Goal: Find specific page/section: Find specific page/section

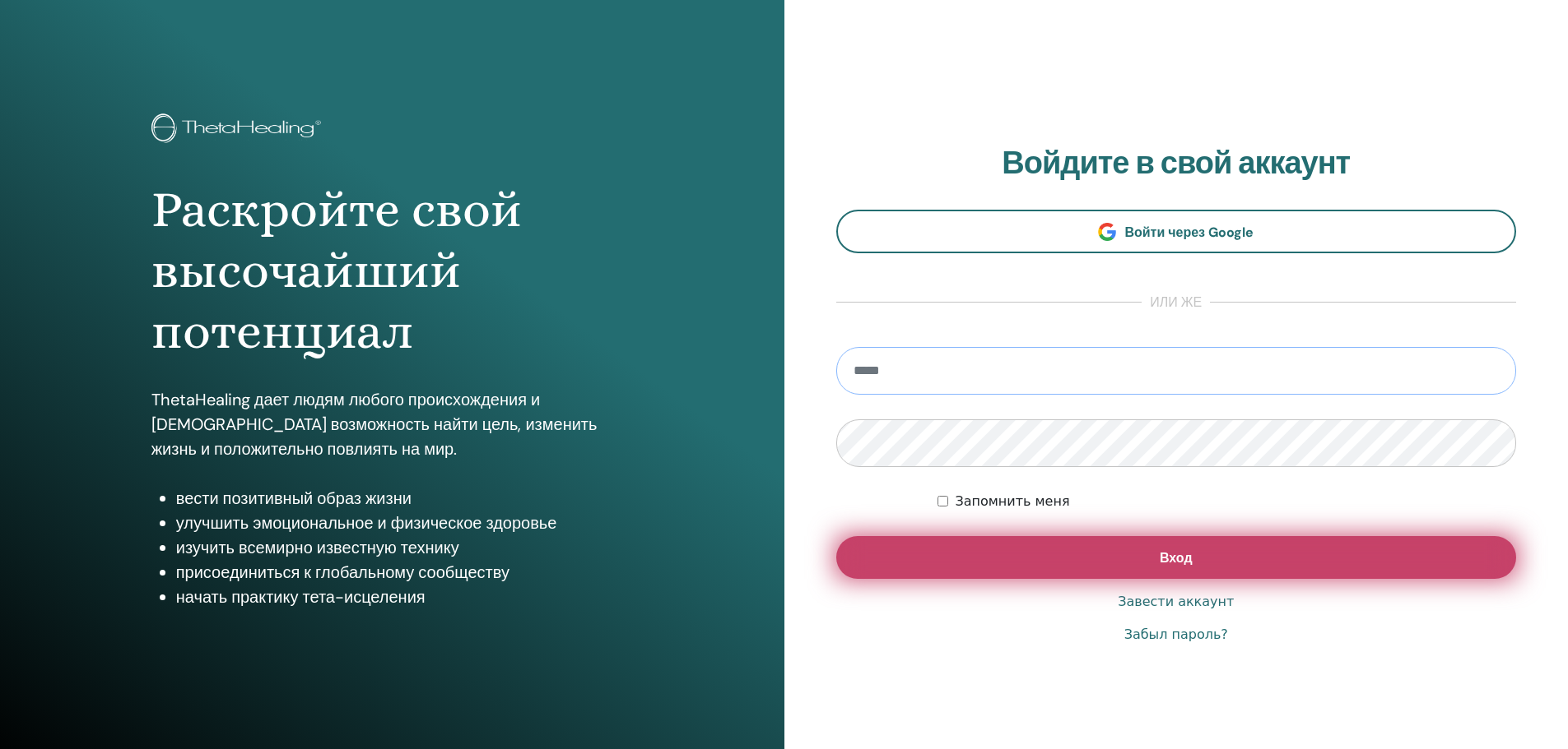
type input "**********"
click at [1065, 547] on button "Вход" at bounding box center [1176, 557] width 680 height 43
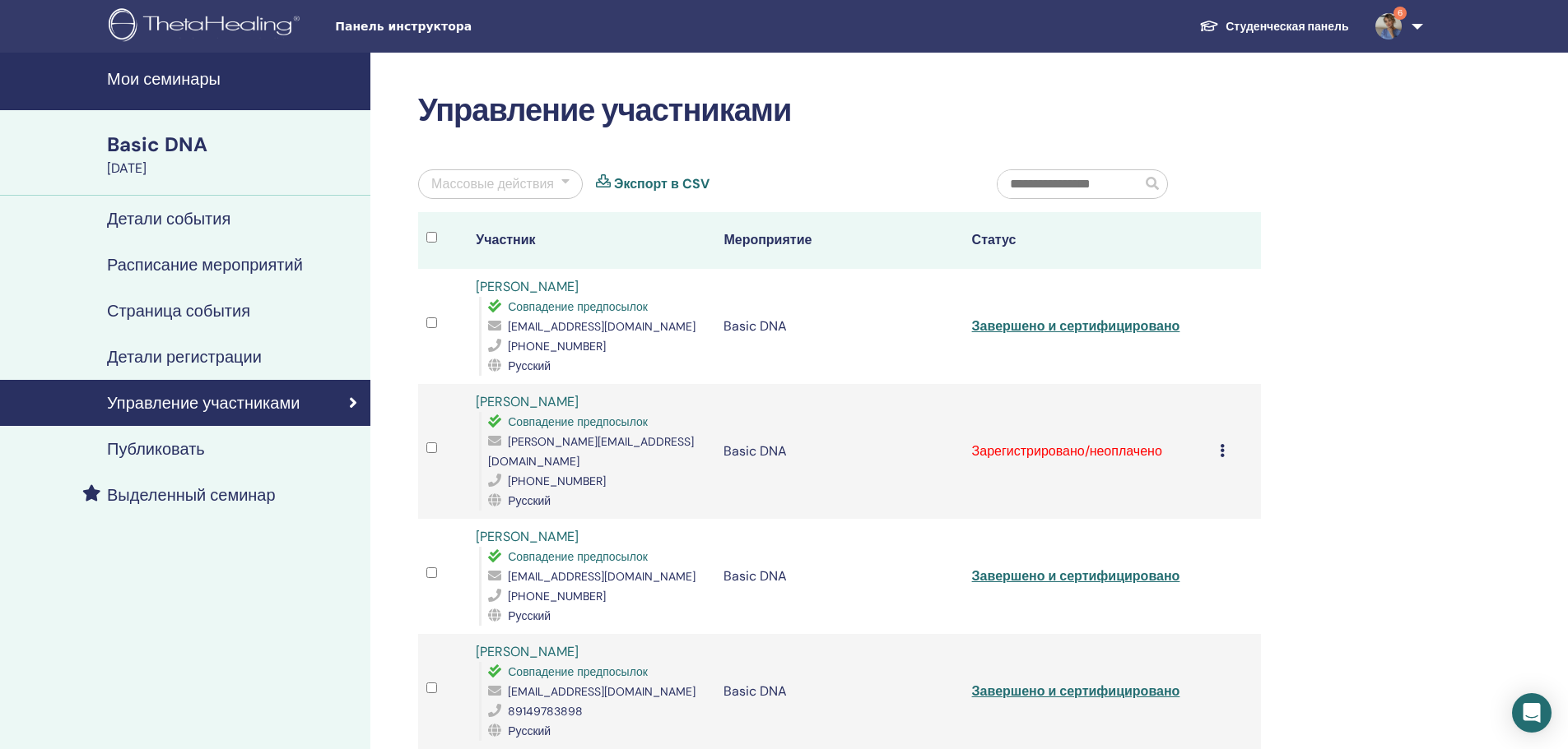
click at [1227, 450] on div "Отменить регистрацию Не выполнять автоматическую сертификацию Отметить как опла…" at bounding box center [1236, 451] width 33 height 19
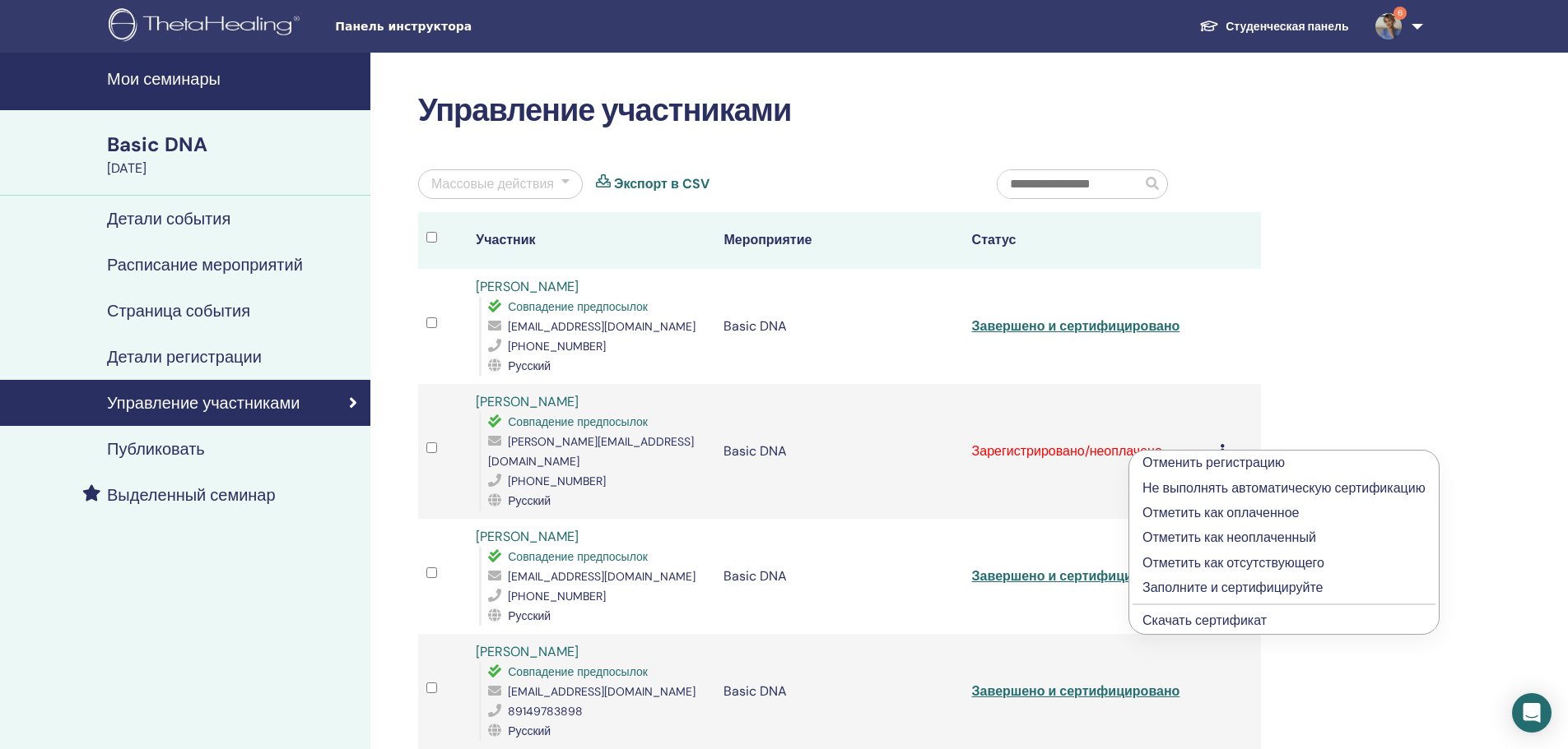
click at [1224, 442] on div "Отменить регистрацию Не выполнять автоматическую сертификацию Отметить как опла…" at bounding box center [1236, 451] width 33 height 19
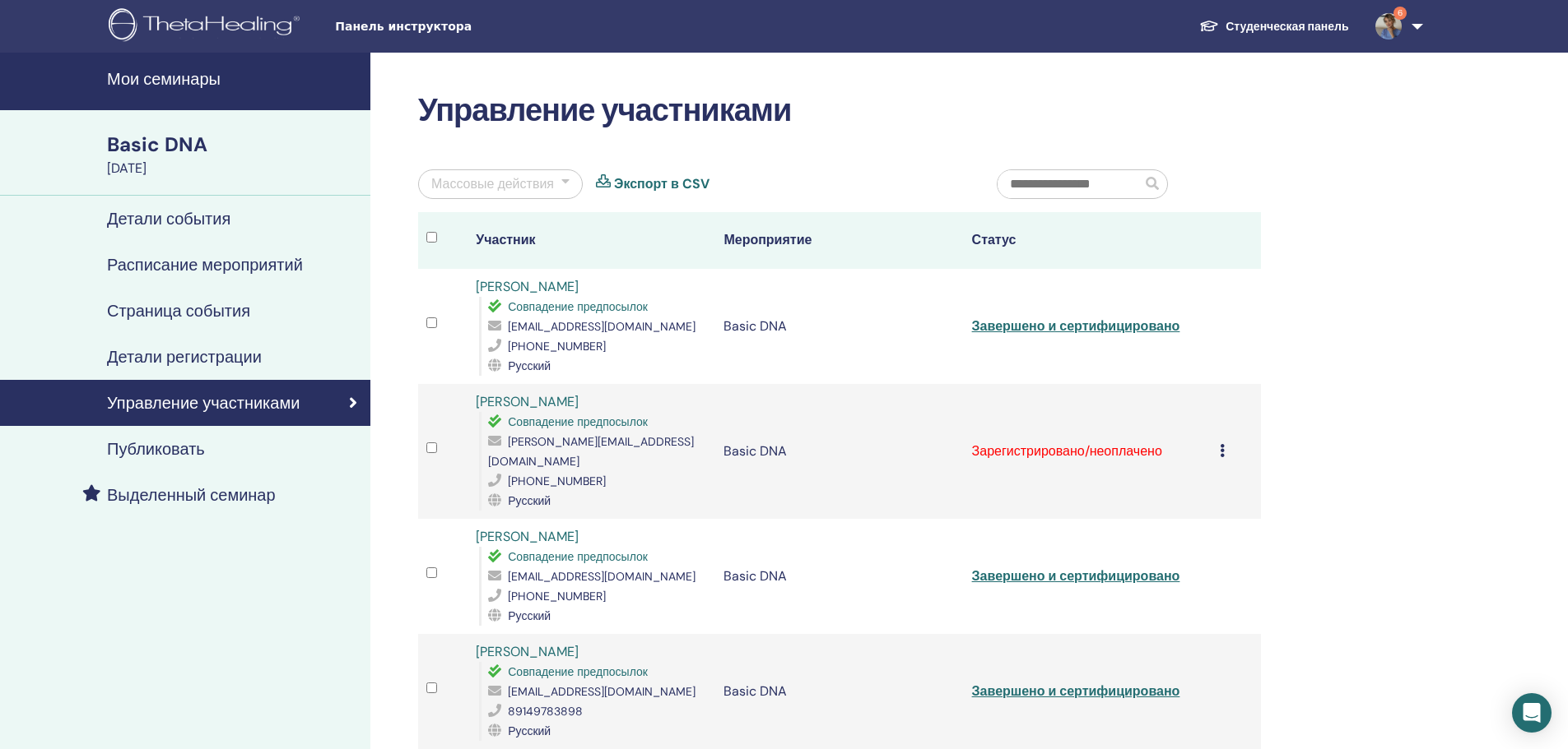
click at [1224, 442] on div "Отменить регистрацию Не выполнять автоматическую сертификацию Отметить как опла…" at bounding box center [1236, 451] width 33 height 19
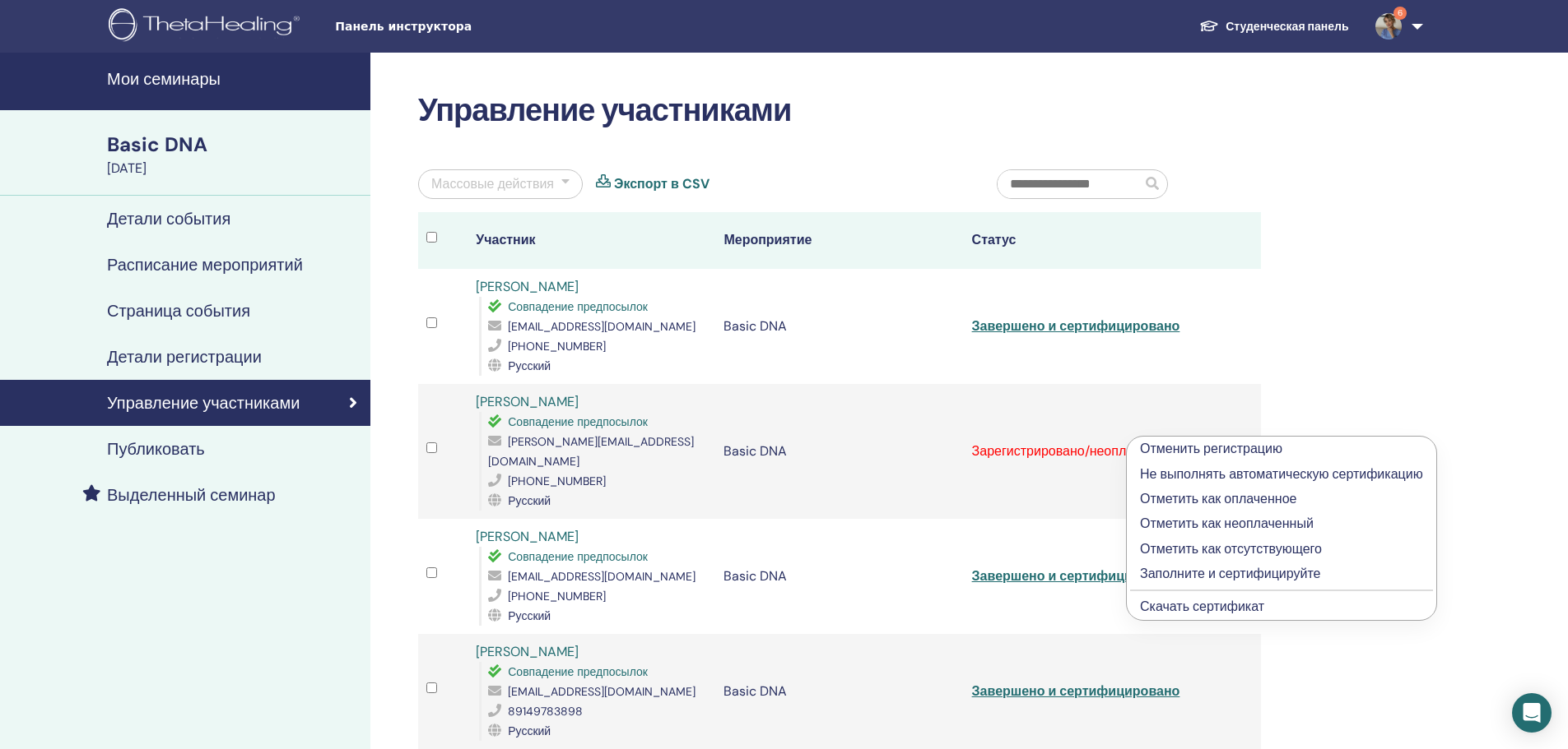
click at [1182, 496] on p "Отметить как оплаченное" at bounding box center [1281, 499] width 283 height 19
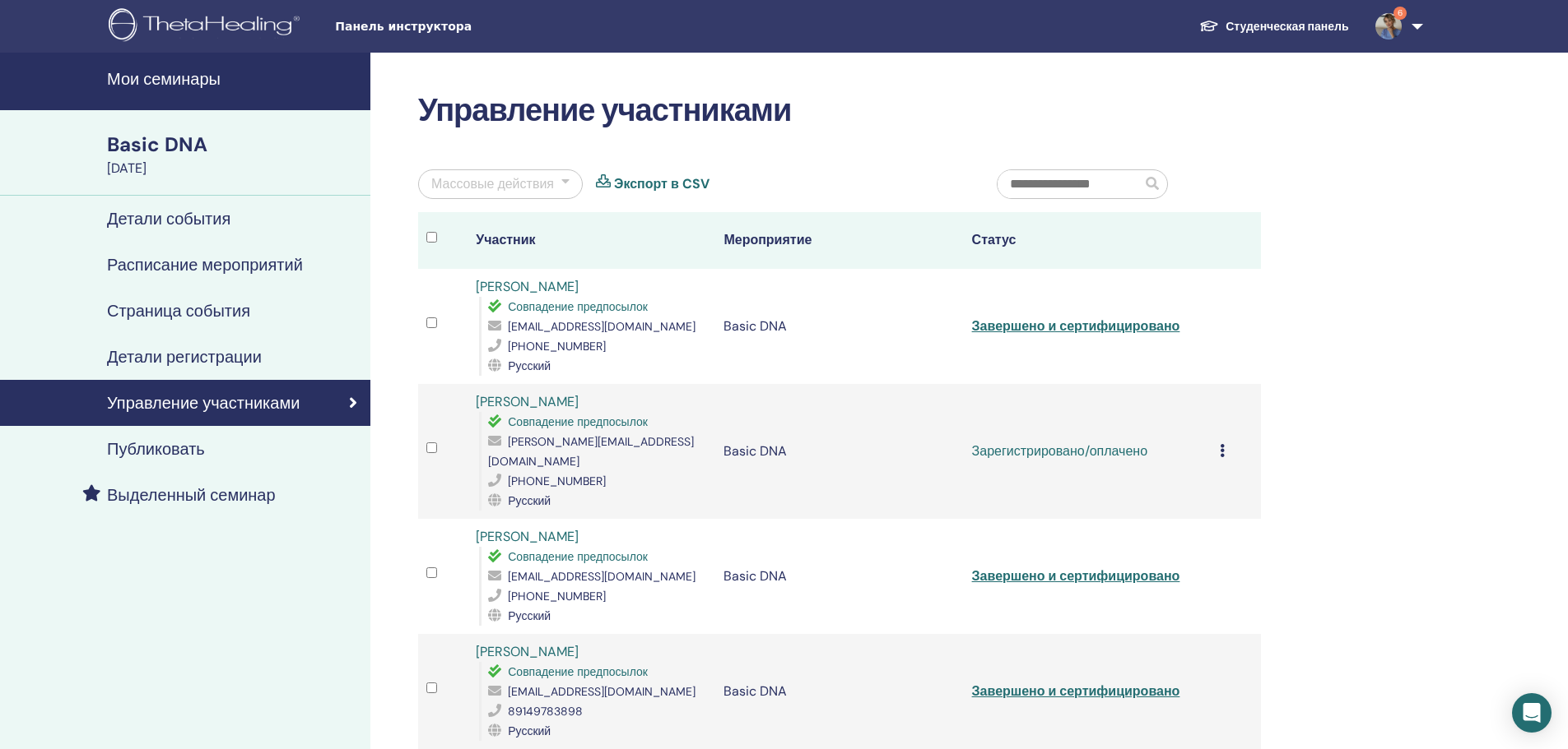
click at [1225, 442] on div "Отменить регистрацию Не выполнять автоматическую сертификацию Отметить как опла…" at bounding box center [1236, 451] width 33 height 19
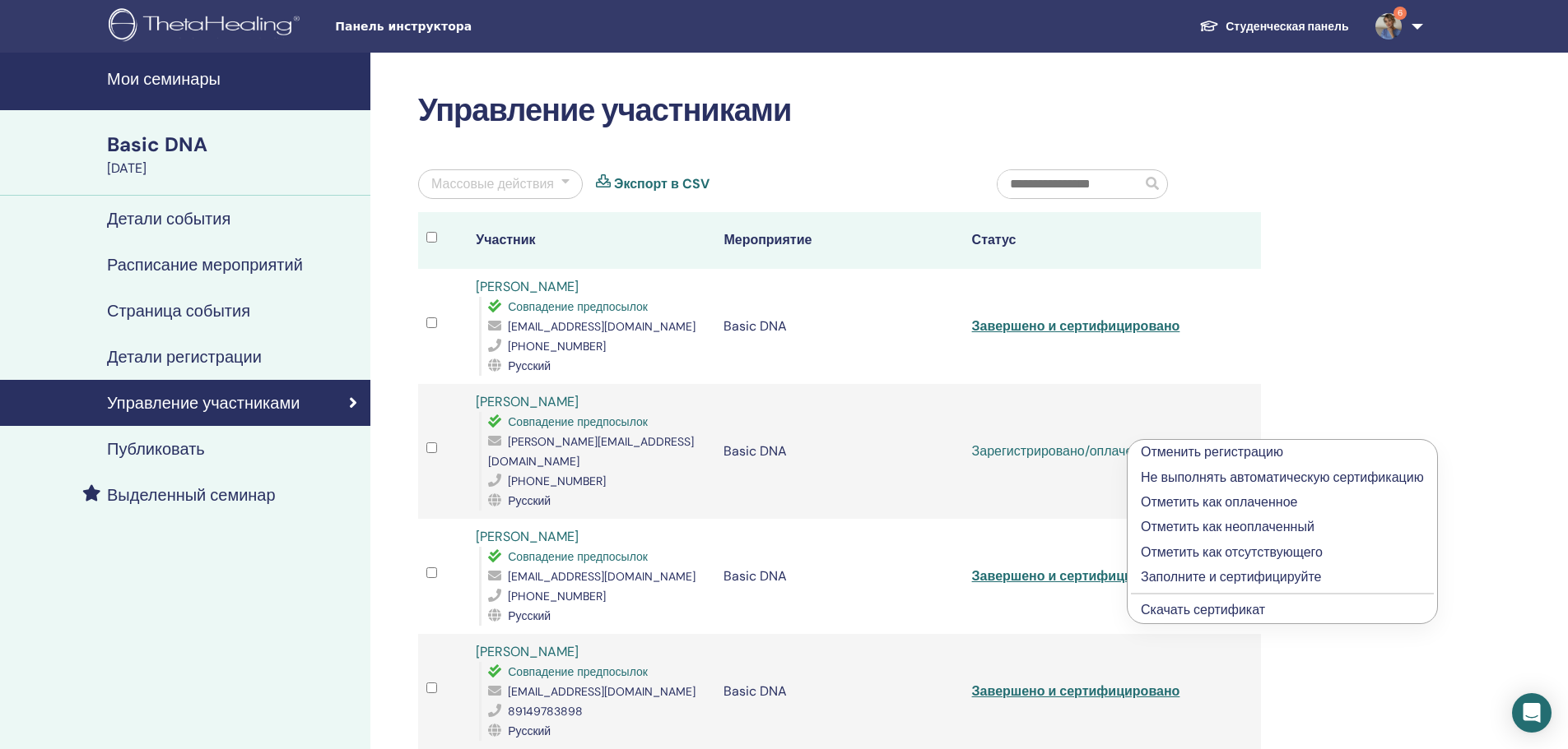
click at [1178, 574] on p "Заполните и сертифицируйте" at bounding box center [1282, 578] width 283 height 19
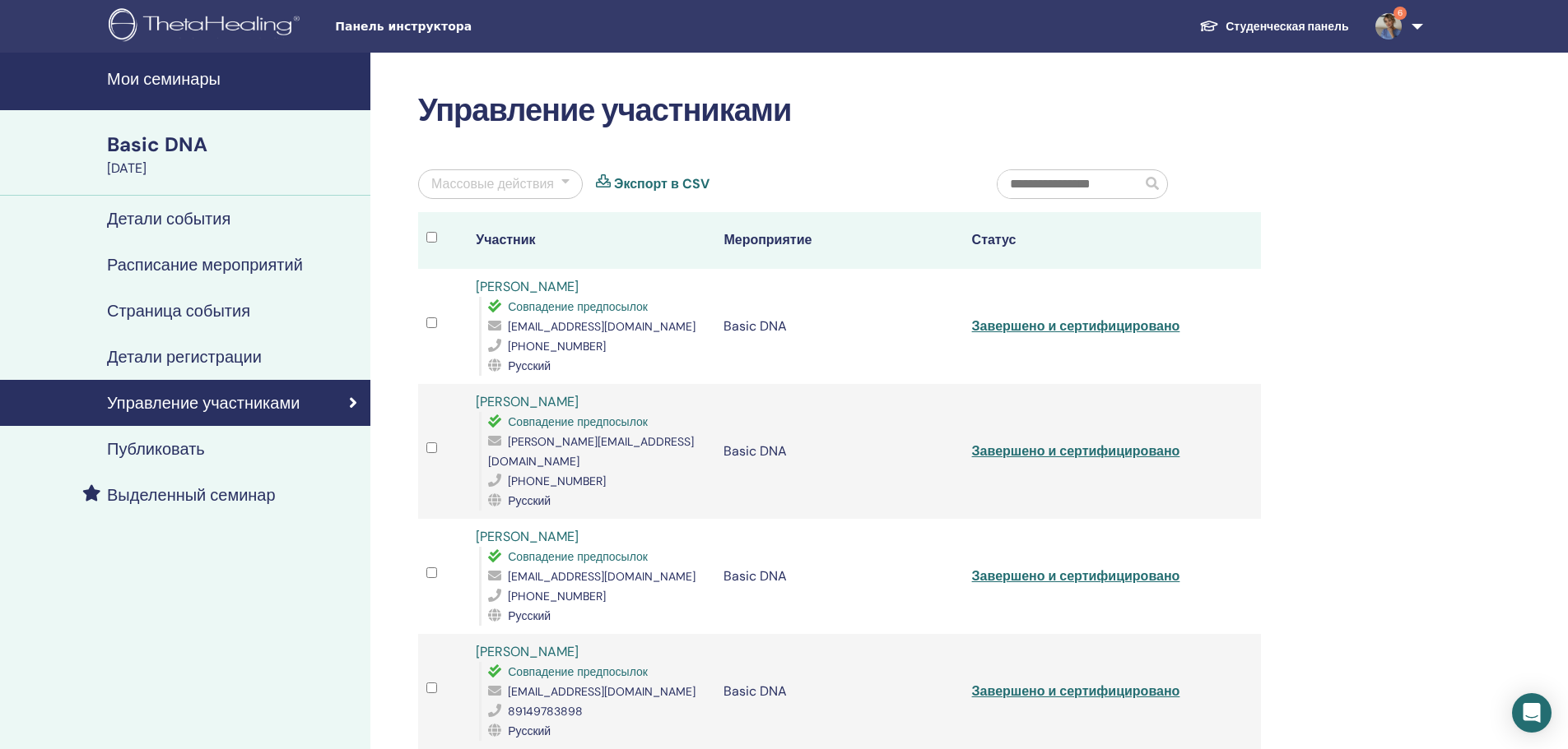
click at [1266, 25] on link "Студенческая панель" at bounding box center [1274, 26] width 175 height 30
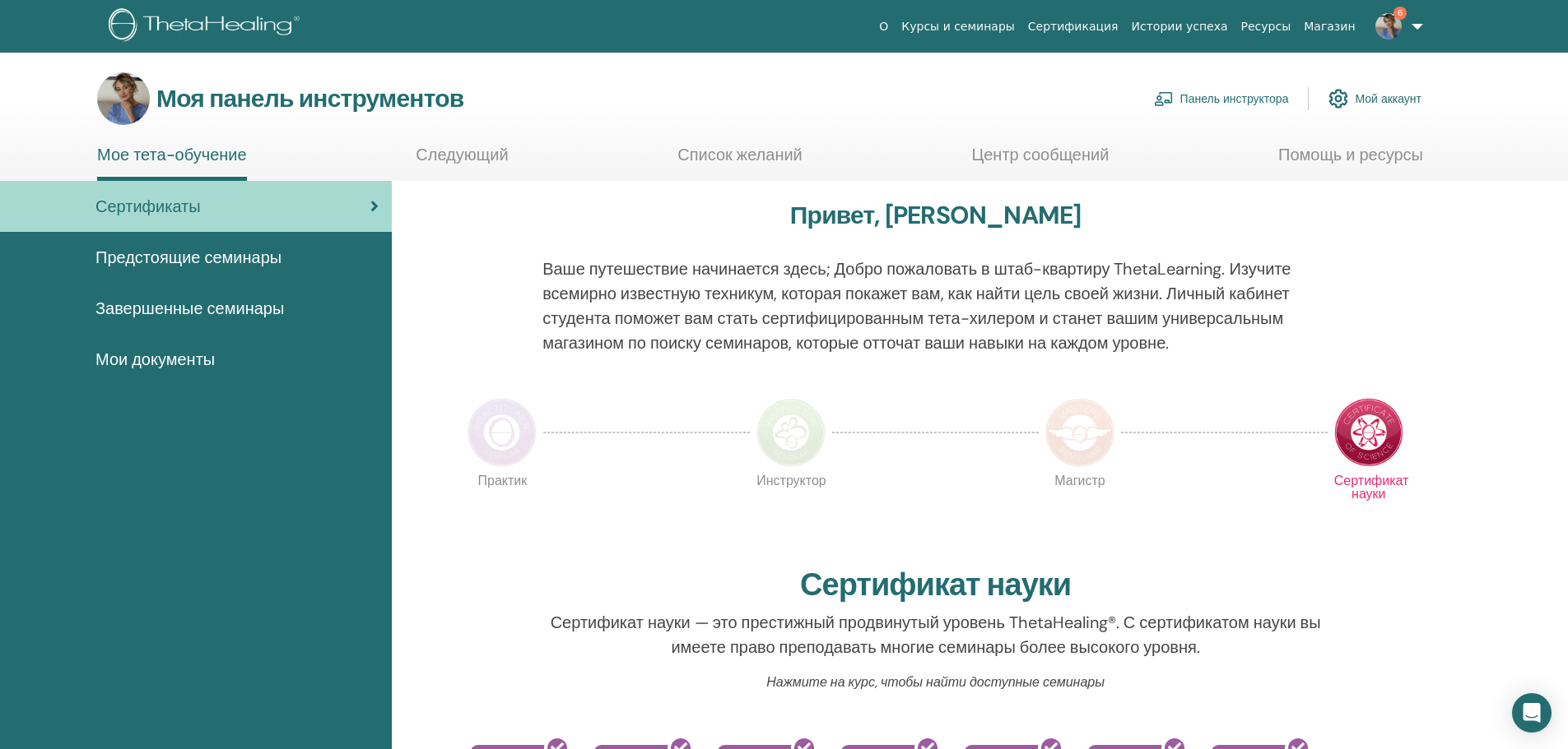
click at [187, 184] on link "Сертификаты" at bounding box center [196, 206] width 392 height 51
click at [113, 360] on font "Мои документы" at bounding box center [155, 360] width 120 height 21
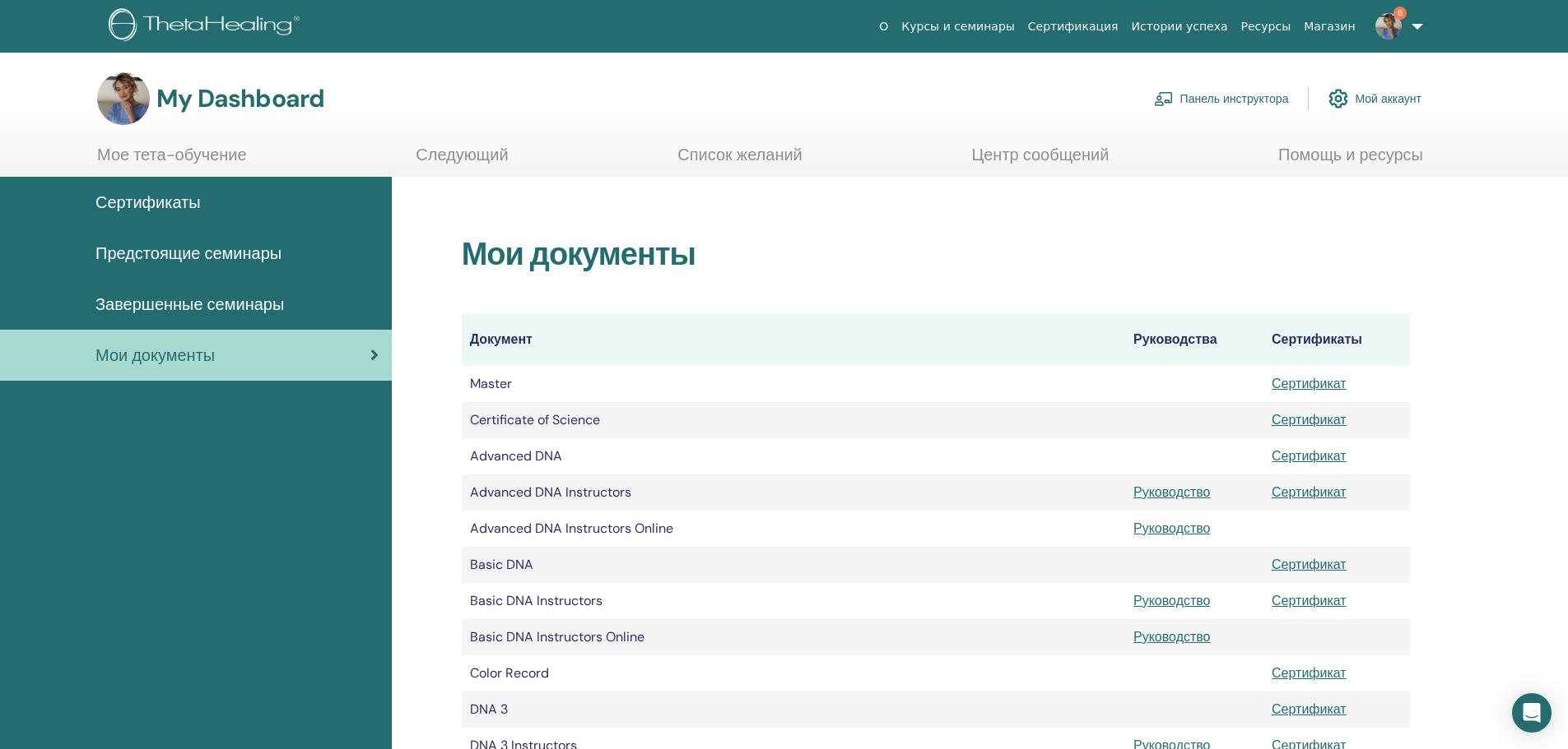
click at [129, 192] on span "Сертификаты" at bounding box center [148, 201] width 105 height 24
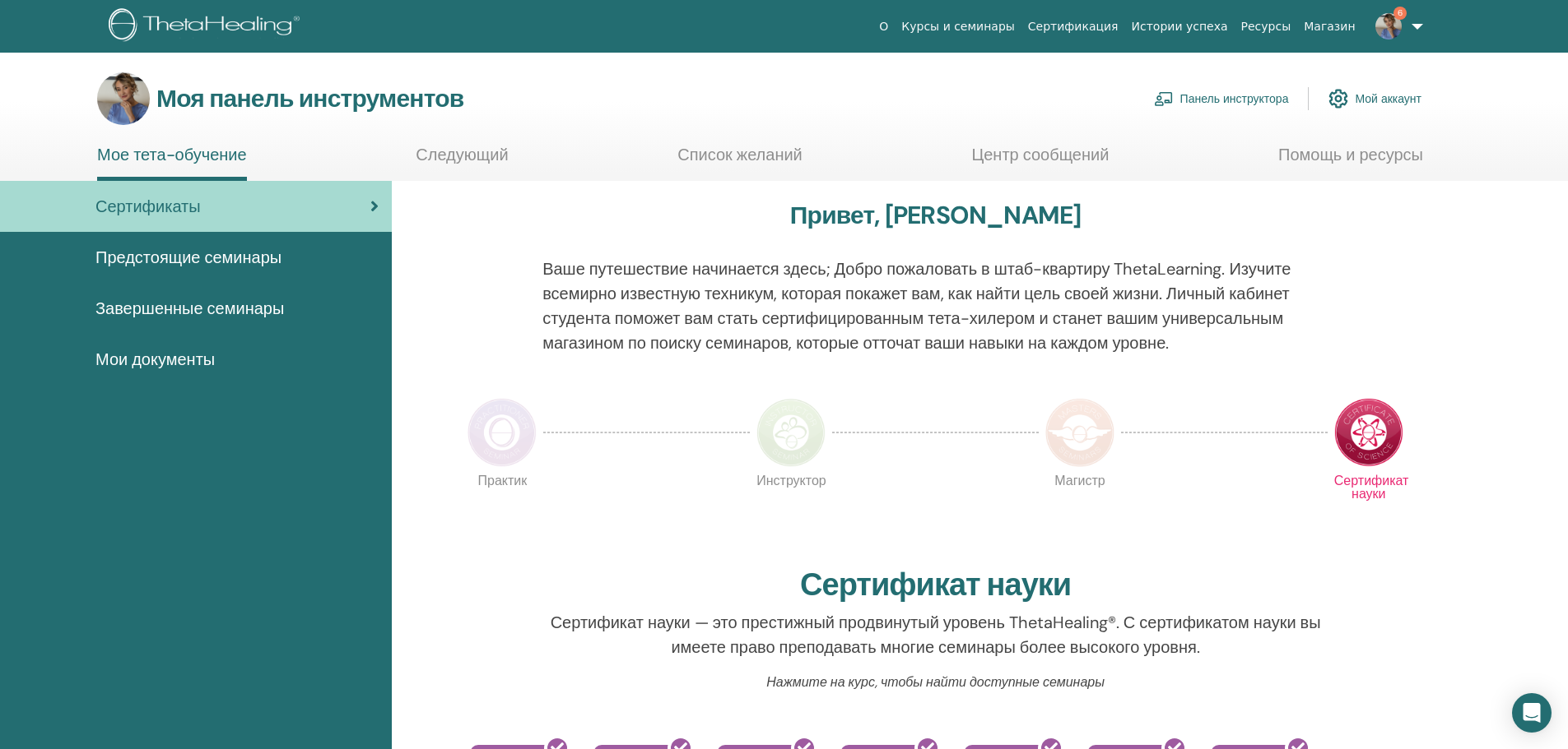
click at [124, 361] on font "Мои документы" at bounding box center [155, 360] width 120 height 21
